Goal: Navigation & Orientation: Find specific page/section

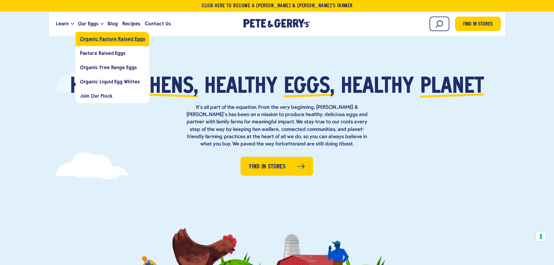
click at [99, 40] on span "Organic Pasture Raised Eggs" at bounding box center [112, 39] width 65 height 6
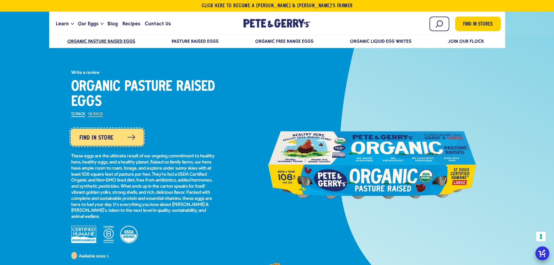
click at [112, 134] on link "Find in Store" at bounding box center [106, 137] width 73 height 17
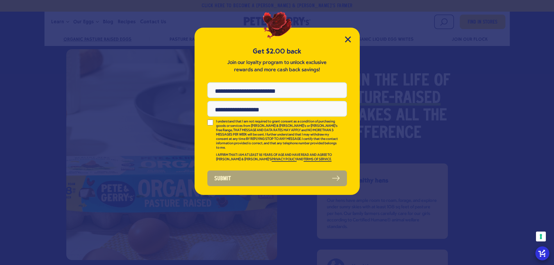
click at [351, 36] on div "Get $2.00 back Join our loyalty program to unlock exclusive rewards and more ca…" at bounding box center [277, 111] width 165 height 167
click at [350, 38] on icon "Close Modal" at bounding box center [347, 39] width 5 height 5
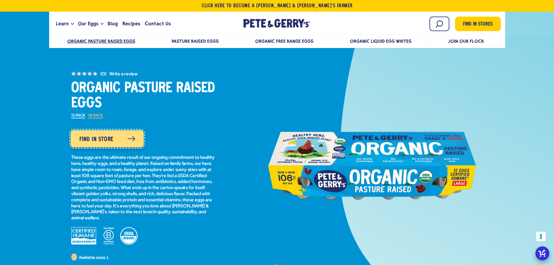
click at [135, 139] on link "Find in Store" at bounding box center [106, 138] width 73 height 17
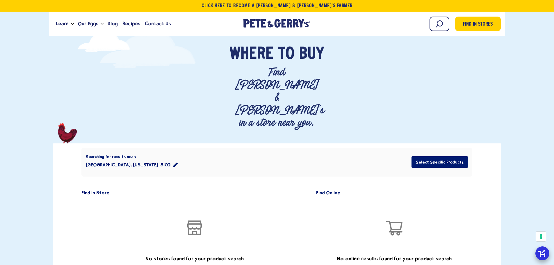
scroll to position [29, 0]
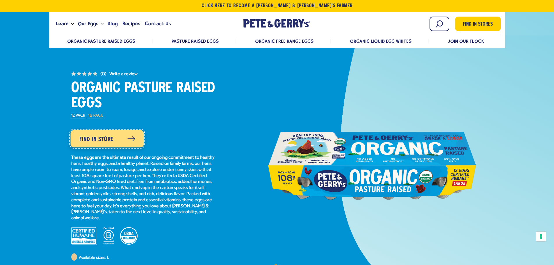
click at [129, 141] on icon at bounding box center [131, 139] width 8 height 6
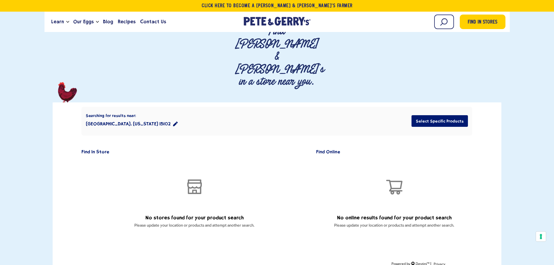
scroll to position [58, 0]
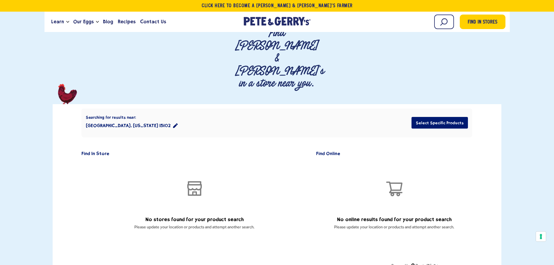
click at [173, 123] on icon "location filter" at bounding box center [175, 125] width 5 height 5
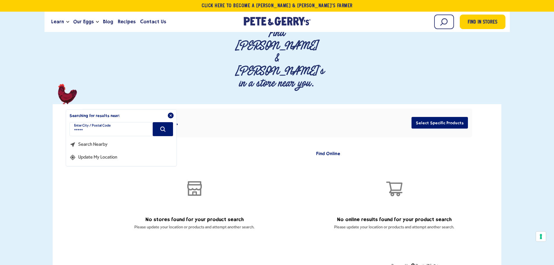
drag, startPoint x: 112, startPoint y: 95, endPoint x: 42, endPoint y: 82, distance: 71.4
click at [42, 82] on div "Where To Buy Find Pete & Gerry's in a store near you." at bounding box center [277, 138] width 554 height 265
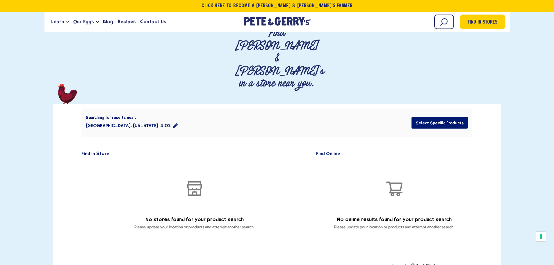
type input "*****"
click at [120, 120] on button "Columbus, Ohio 43201" at bounding box center [124, 126] width 77 height 12
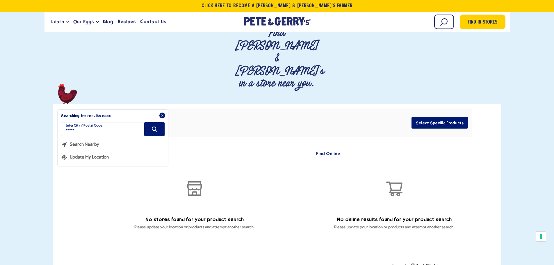
drag, startPoint x: 120, startPoint y: 88, endPoint x: 26, endPoint y: 83, distance: 93.8
click at [27, 83] on div "Where To Buy Find Pete & Gerry's in a store near you." at bounding box center [277, 138] width 554 height 265
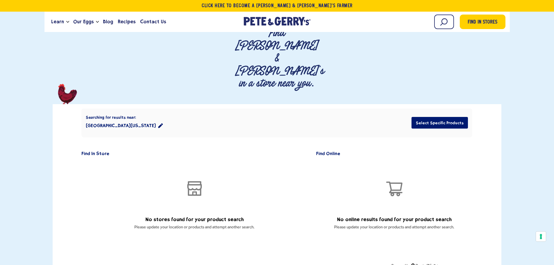
type input "*****"
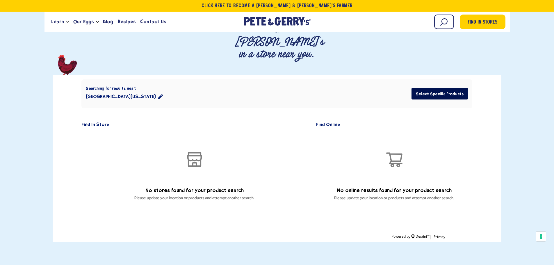
scroll to position [0, 0]
